Goal: Download file/media

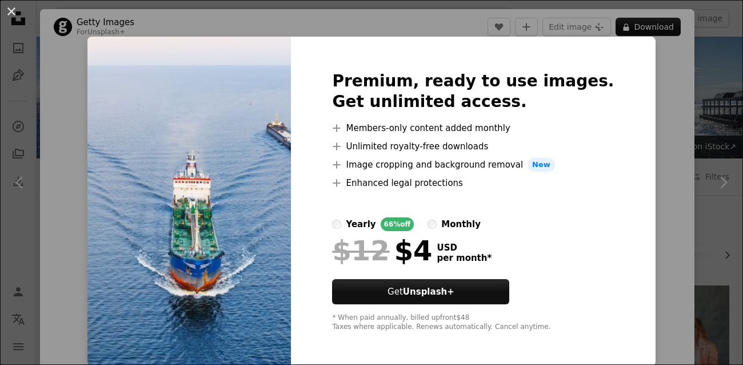
scroll to position [972, 0]
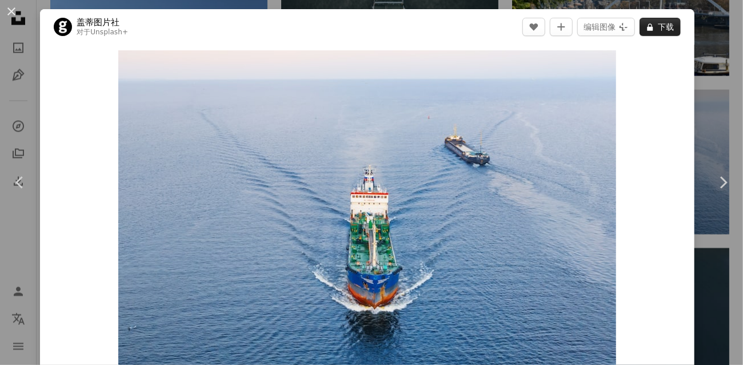
click at [658, 32] on font "下载" at bounding box center [666, 26] width 16 height 17
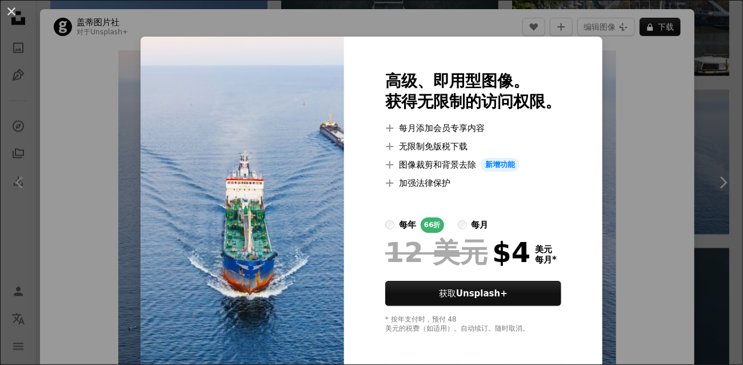
scroll to position [1, 0]
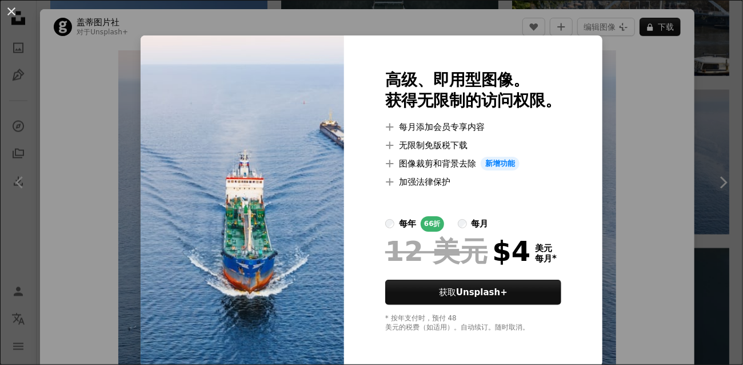
click at [641, 172] on div "An X shape 高级、即用型图像。 获得无限制的访问权限。 A plus sign 每月添加会员专享内容 A plus sign 无限制免版税下载 A …" at bounding box center [371, 182] width 743 height 365
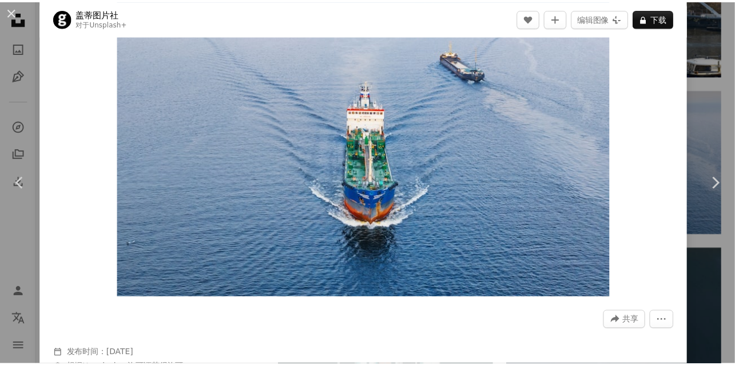
scroll to position [57, 0]
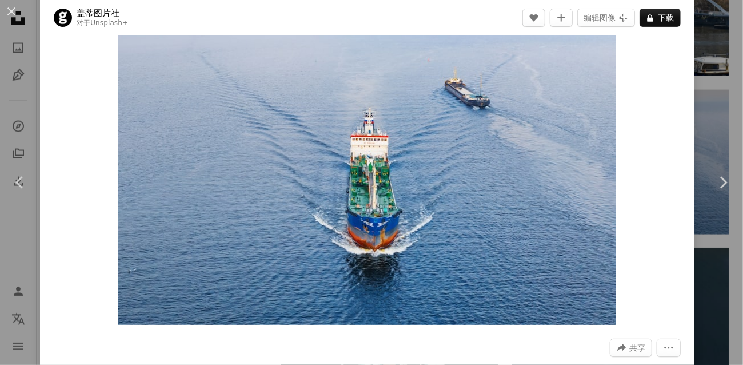
click at [5, 5] on button "An X shape" at bounding box center [12, 12] width 14 height 14
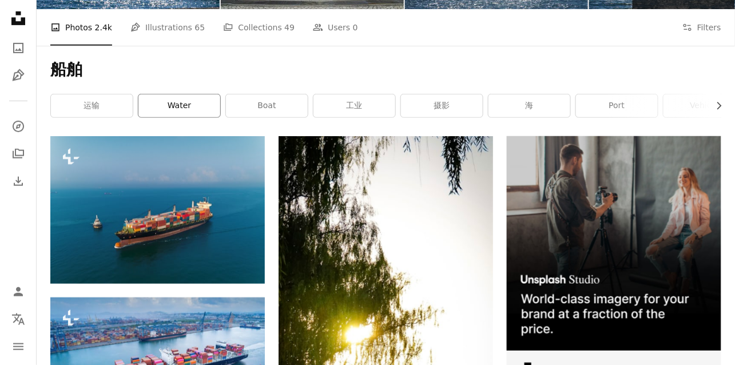
scroll to position [114, 0]
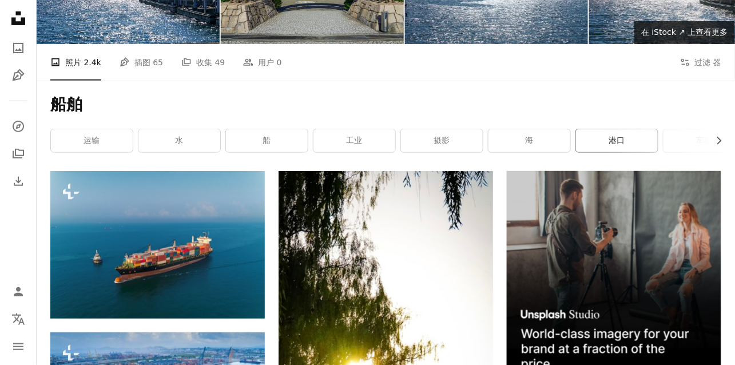
click at [580, 145] on link "港口" at bounding box center [617, 140] width 82 height 23
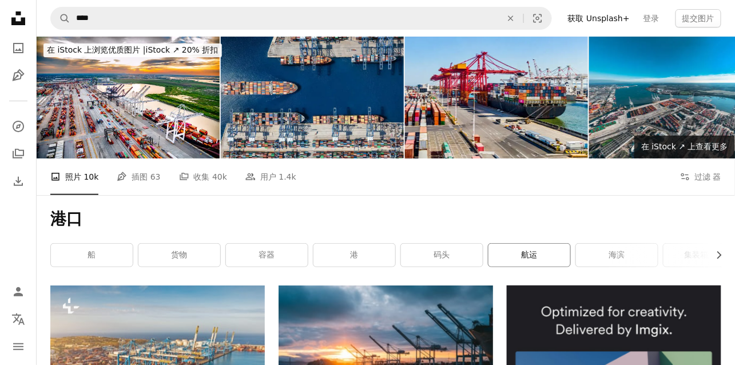
click at [569, 261] on div "船 货物 容器 港 码头 航运 海滨 集装箱港口 运输 码头 后勤 货船" at bounding box center [385, 255] width 671 height 24
click at [555, 257] on link "航运" at bounding box center [529, 255] width 82 height 23
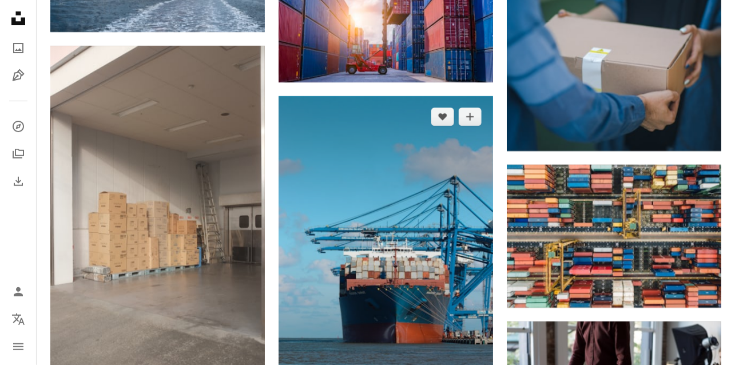
scroll to position [1372, 0]
